Goal: Task Accomplishment & Management: Manage account settings

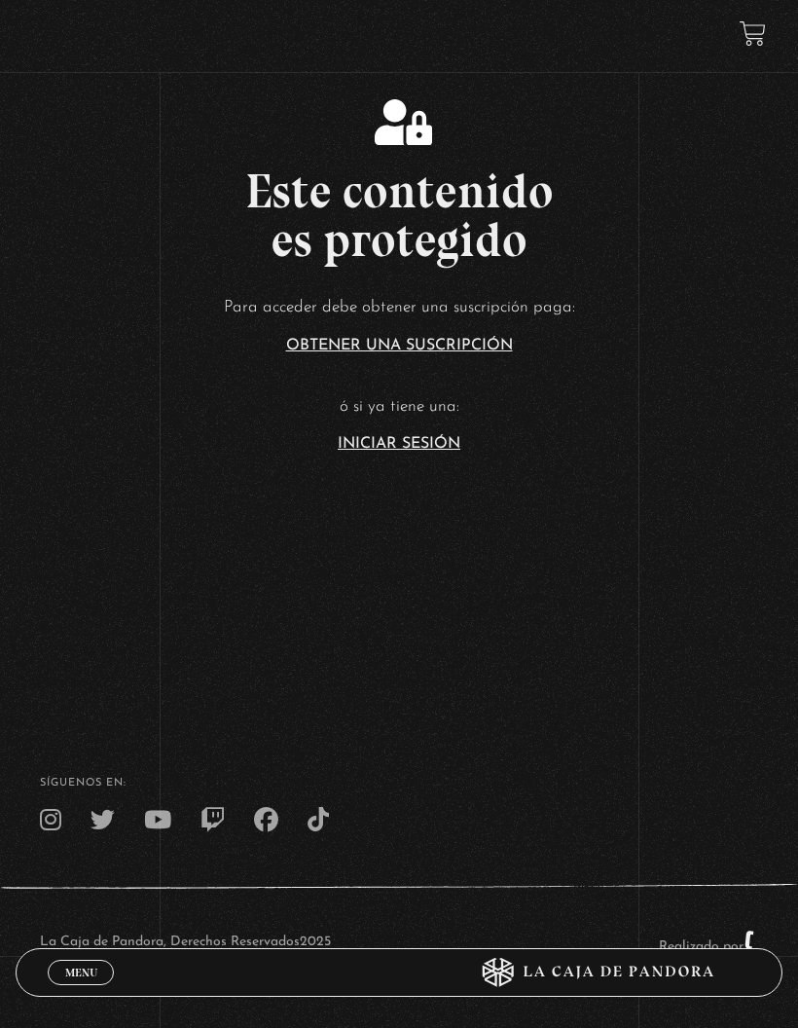
scroll to position [507, 0]
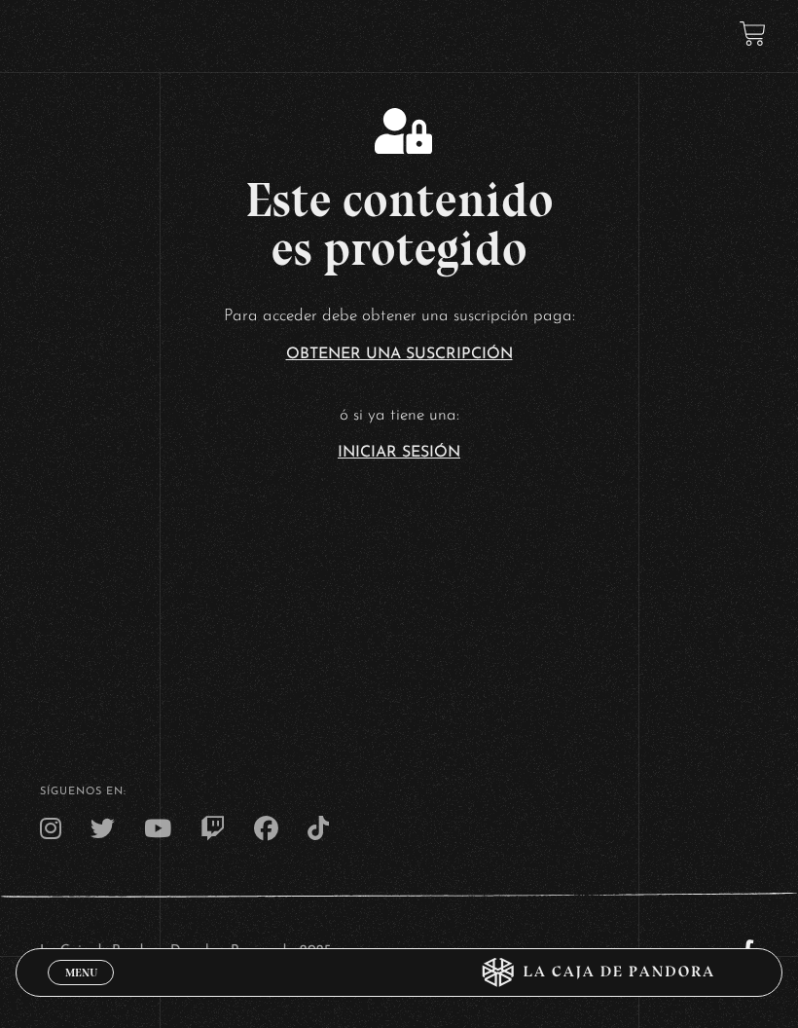
click at [367, 460] on link "Iniciar Sesión" at bounding box center [399, 453] width 123 height 16
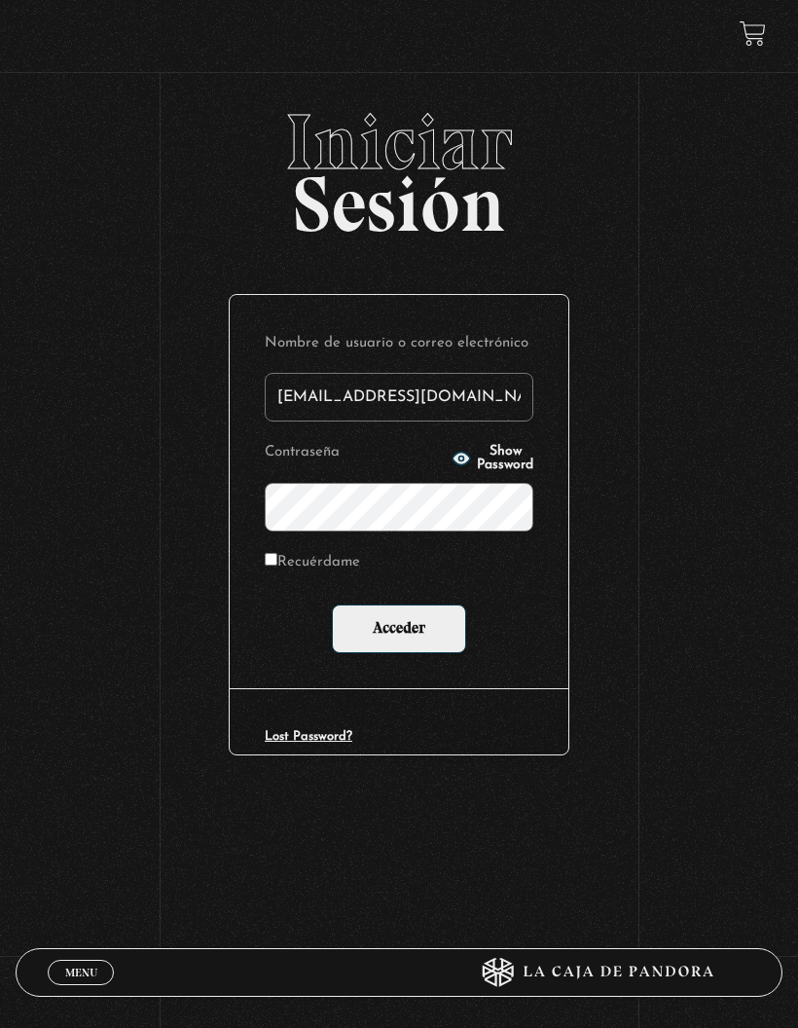
type input "[EMAIL_ADDRESS][DOMAIN_NAME]"
click at [277, 564] on input "Recuérdame" at bounding box center [271, 559] width 13 height 13
checkbox input "true"
click at [424, 627] on input "Acceder" at bounding box center [399, 629] width 134 height 49
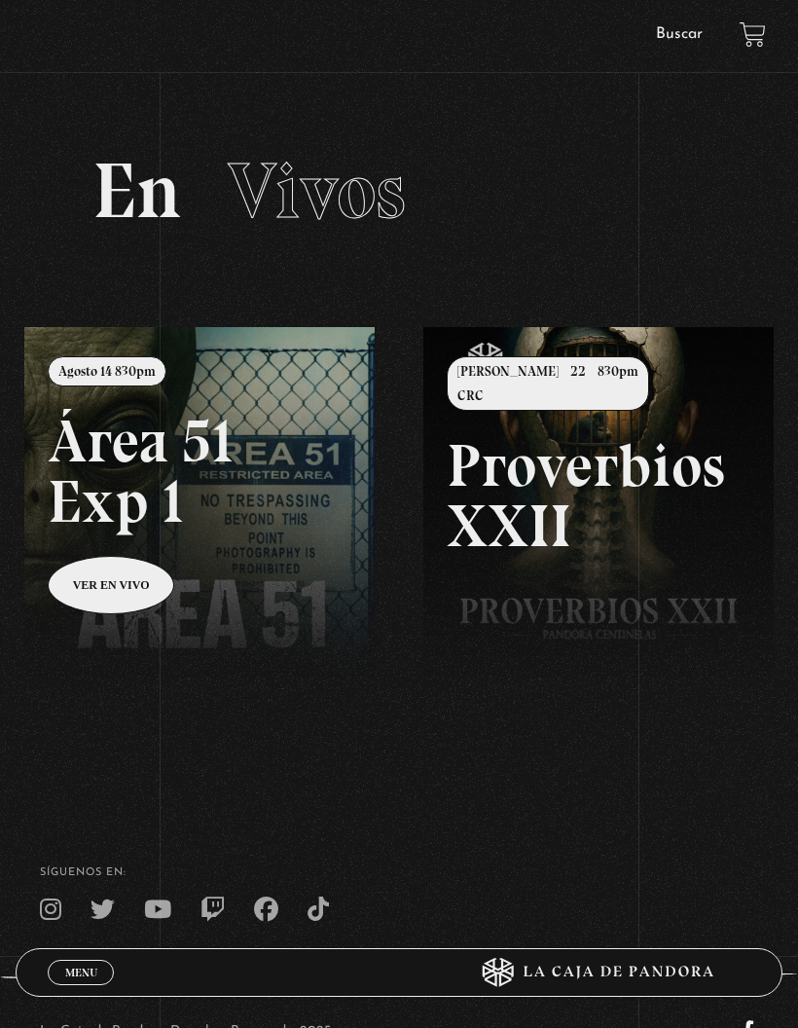
click at [123, 593] on link at bounding box center [423, 841] width 798 height 1028
